Goal: Obtain resource: Download file/media

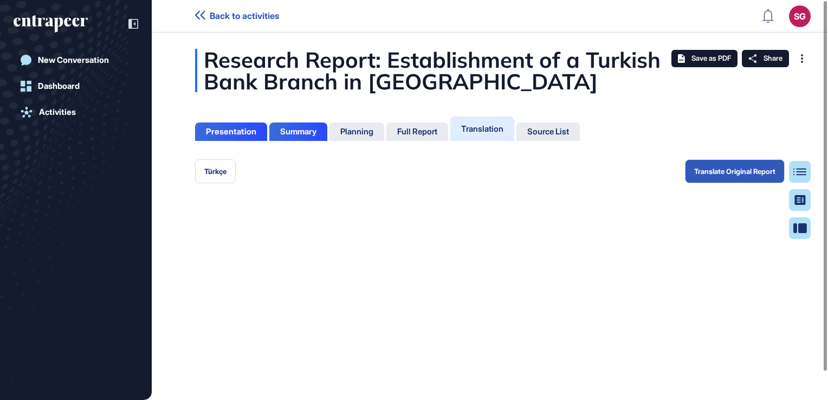
scroll to position [5, 0]
click at [700, 57] on span "Save as PDF" at bounding box center [711, 58] width 40 height 9
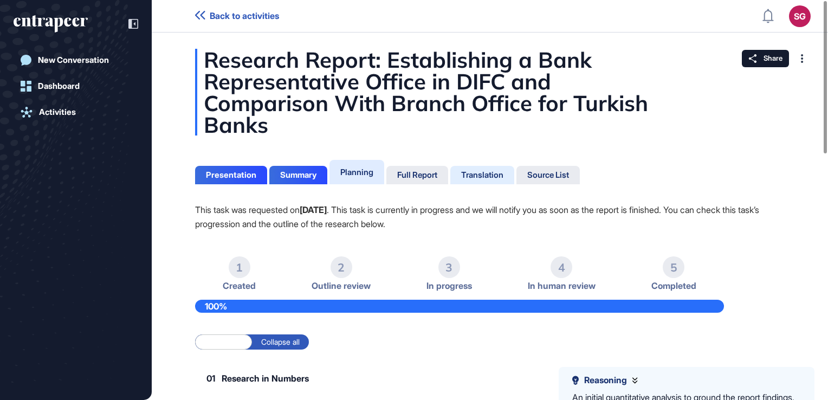
click at [473, 169] on div "Translation" at bounding box center [482, 175] width 64 height 18
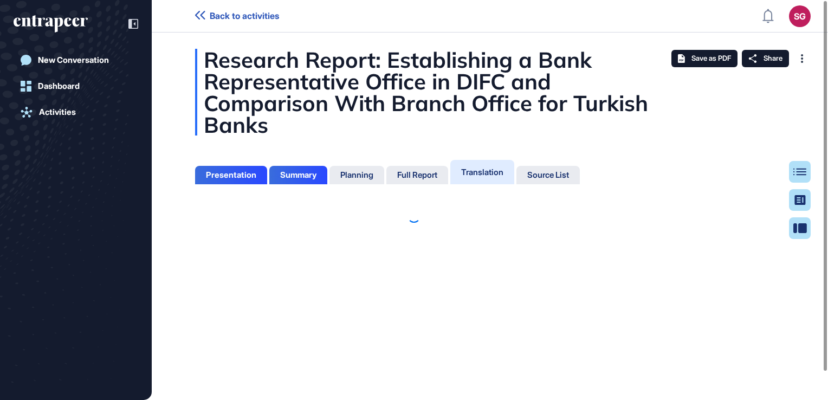
scroll to position [5, 0]
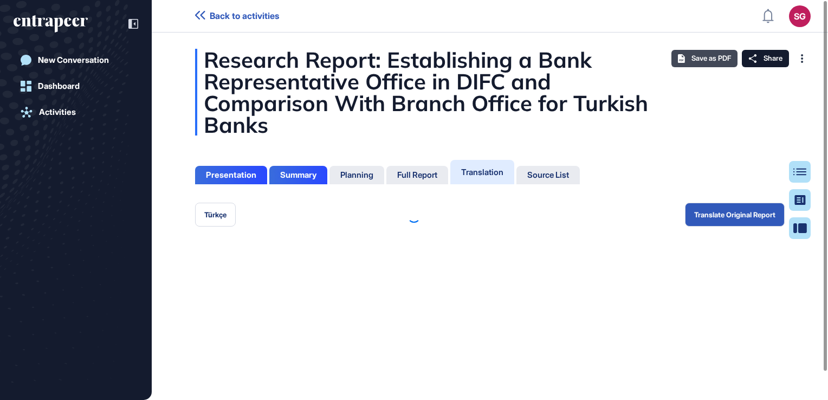
click at [719, 57] on span "Save as PDF" at bounding box center [711, 58] width 40 height 9
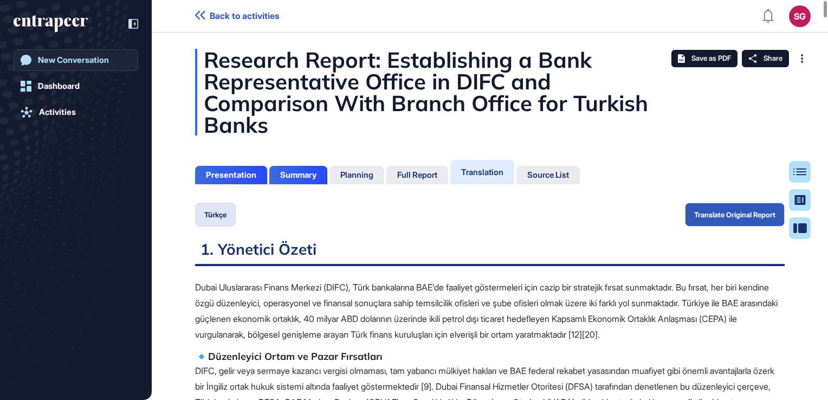
click at [62, 68] on link "New Conversation" at bounding box center [76, 60] width 125 height 22
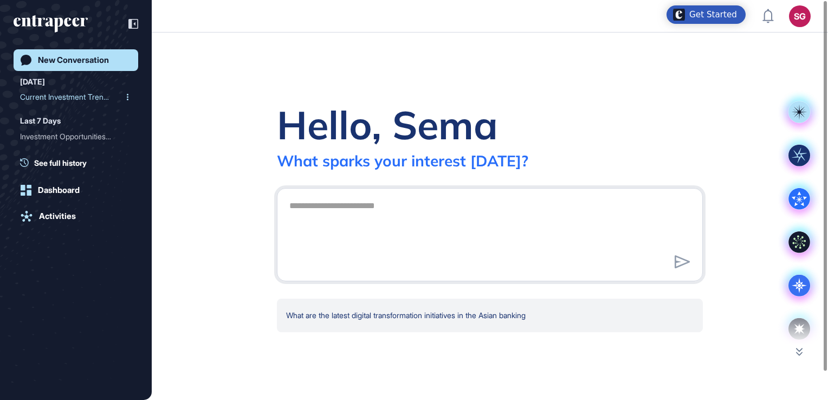
click at [91, 96] on div "Current Investment Trends..." at bounding box center [71, 96] width 103 height 17
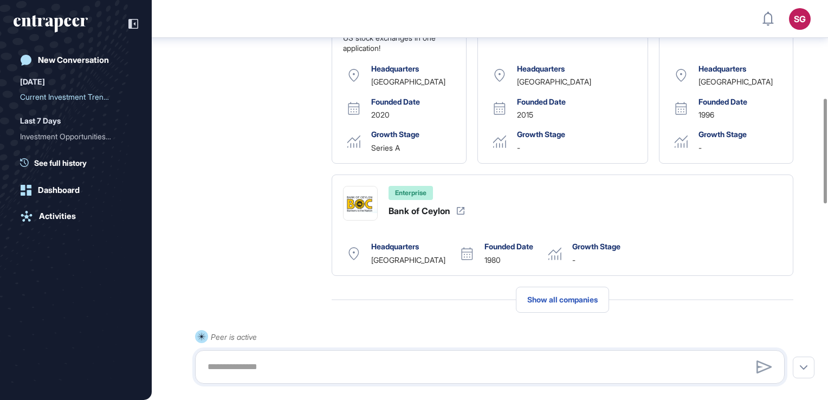
scroll to position [198, 0]
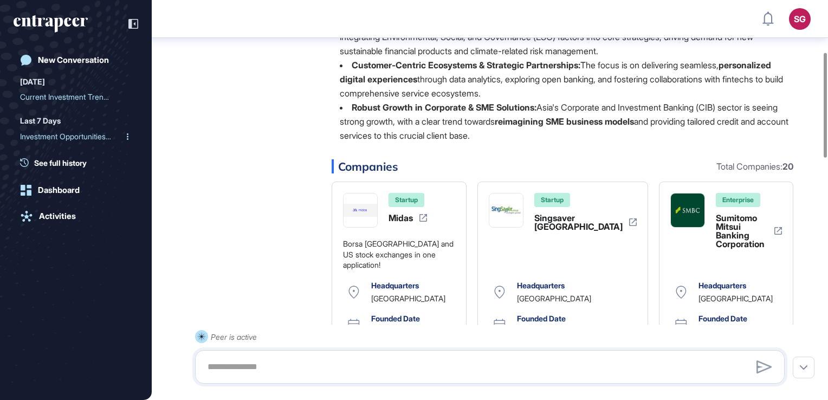
click at [54, 131] on div "Investment Opportunities ..." at bounding box center [71, 136] width 103 height 17
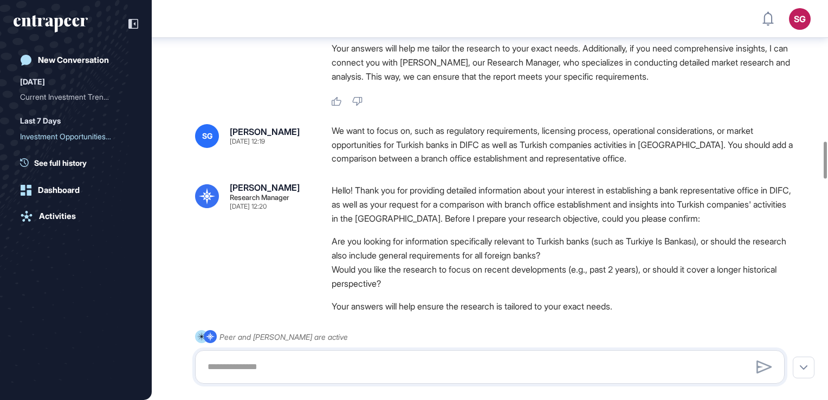
scroll to position [1523, 0]
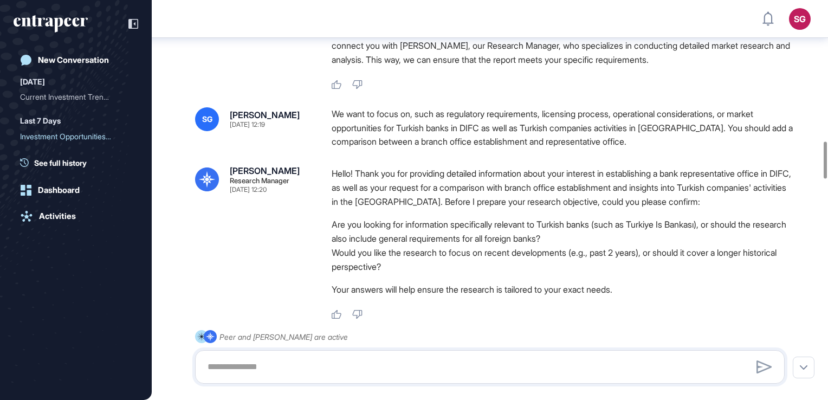
drag, startPoint x: 715, startPoint y: 153, endPoint x: 340, endPoint y: 115, distance: 376.4
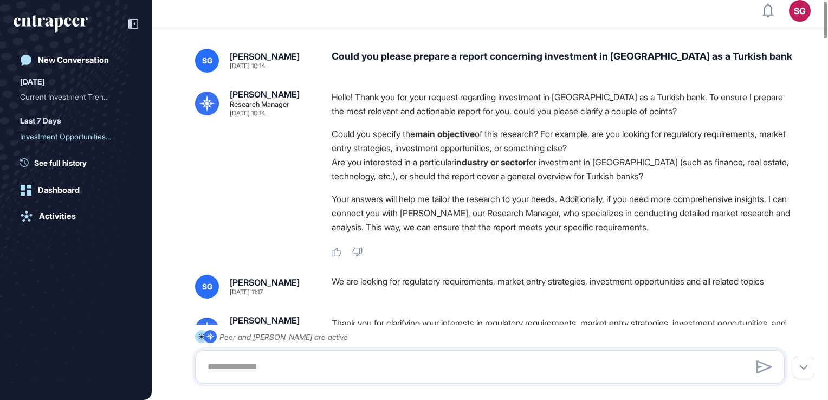
scroll to position [0, 0]
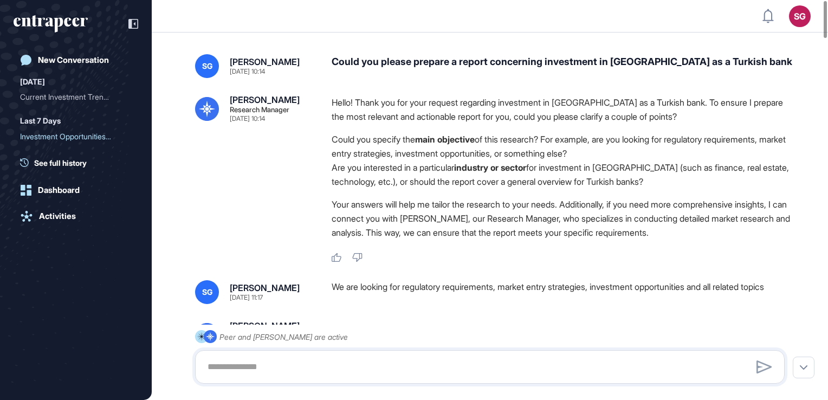
click at [572, 59] on div "Could you please prepare a report concerning investment in [GEOGRAPHIC_DATA] as…" at bounding box center [563, 66] width 462 height 24
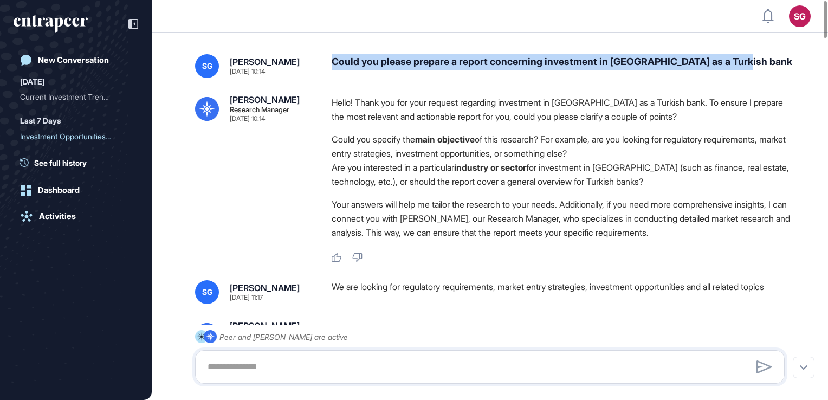
drag, startPoint x: 758, startPoint y: 61, endPoint x: 333, endPoint y: 42, distance: 424.7
copy div "Could you please prepare a report concerning investment in [GEOGRAPHIC_DATA] as…"
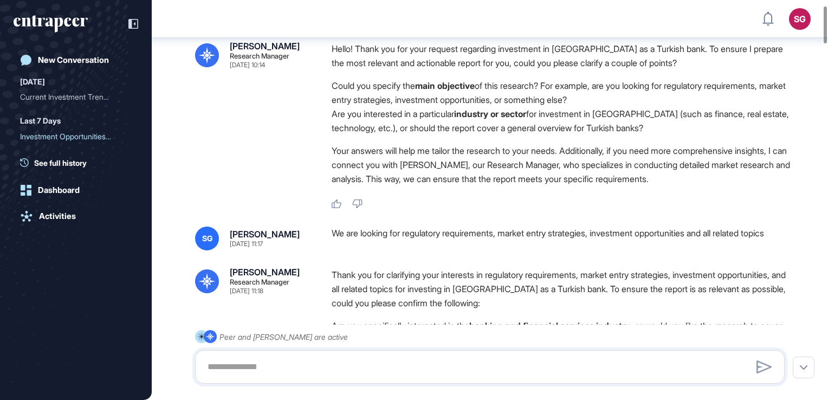
scroll to position [60, 0]
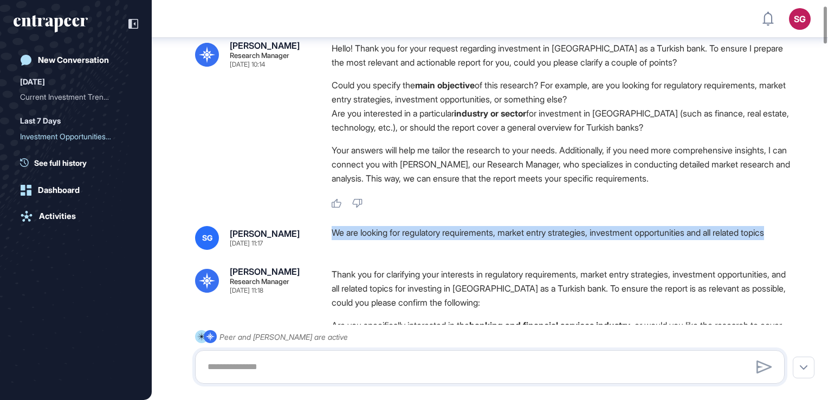
drag, startPoint x: 378, startPoint y: 247, endPoint x: 332, endPoint y: 231, distance: 48.0
click at [332, 231] on div "We are looking for regulatory requirements, market entry strategies, investment…" at bounding box center [563, 238] width 462 height 24
copy div "We are looking for regulatory requirements, market entry strategies, investment…"
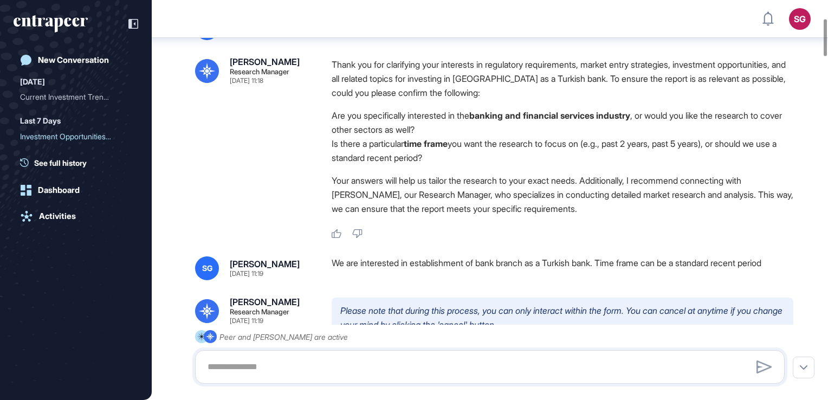
scroll to position [276, 0]
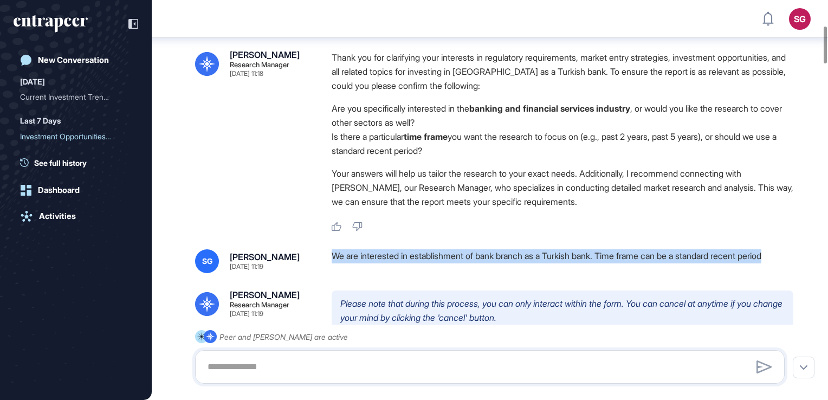
drag, startPoint x: 790, startPoint y: 260, endPoint x: 334, endPoint y: 264, distance: 456.3
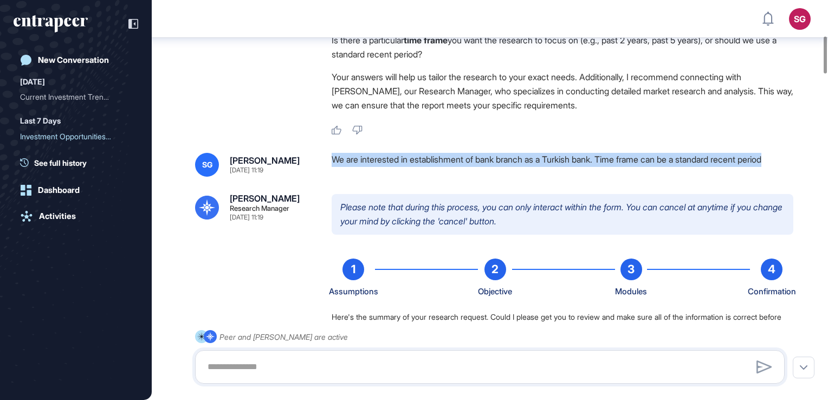
scroll to position [385, 0]
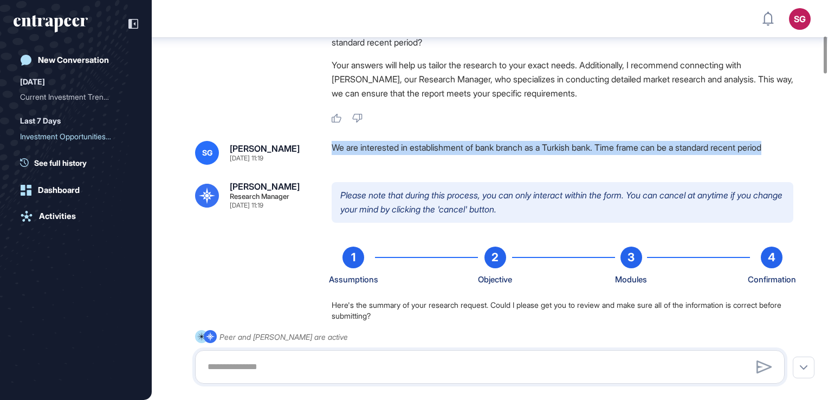
copy div "We are interested in establishment of bank branch as a Turkish bank. Time frame…"
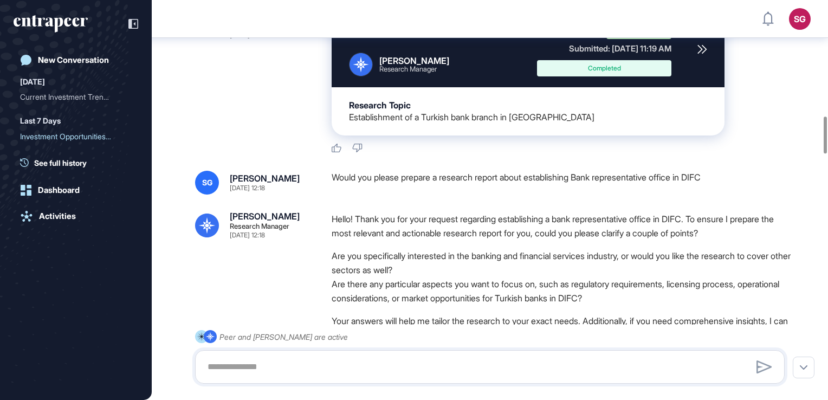
scroll to position [1252, 0]
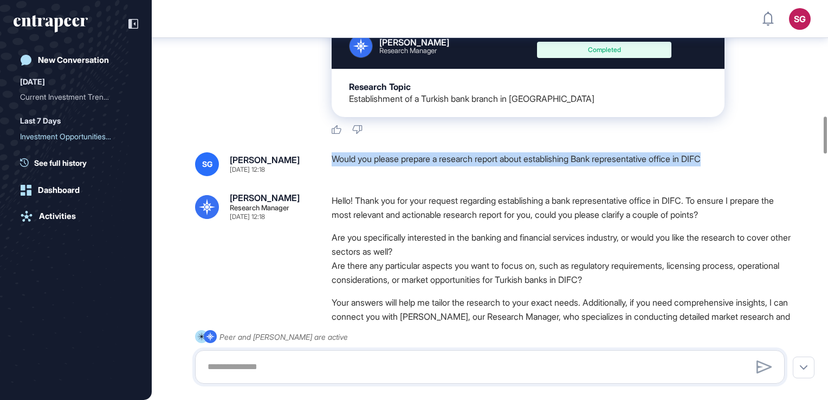
drag, startPoint x: 728, startPoint y: 161, endPoint x: 335, endPoint y: 172, distance: 393.0
click at [335, 172] on div "Would you please prepare a research report about establishing Bank representati…" at bounding box center [563, 164] width 462 height 24
copy div "Would you please prepare a research report about establishing Bank representati…"
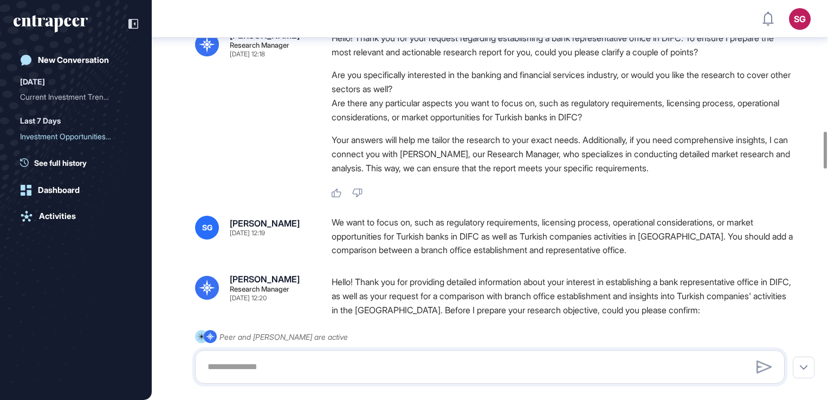
drag, startPoint x: 711, startPoint y: 255, endPoint x: 331, endPoint y: 228, distance: 381.3
click at [331, 228] on div "SG [PERSON_NAME] [DATE] 12:19 We want to focus on, such as regulatory requireme…" at bounding box center [490, 237] width 590 height 42
copy div "We want to focus on, such as regulatory requirements, licensing process, operat…"
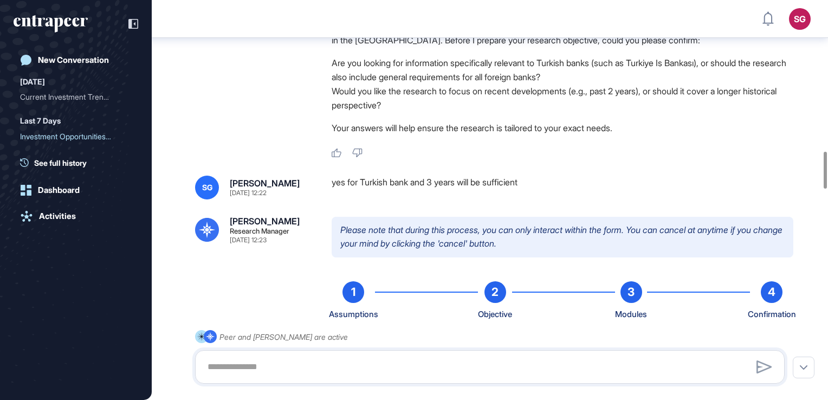
scroll to position [1685, 0]
